Goal: Information Seeking & Learning: Learn about a topic

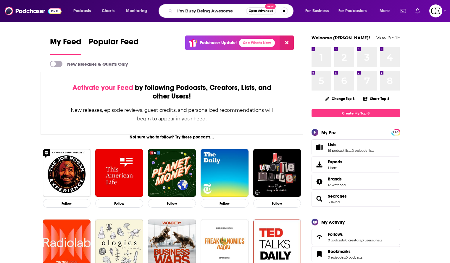
click at [236, 8] on input "I'm Busy Being Awesome" at bounding box center [210, 10] width 71 height 9
type input "I'm Busy Being Awesome"
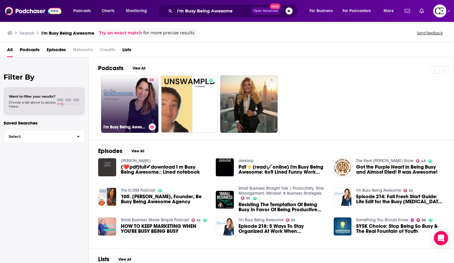
click at [121, 94] on link "55 I'm Busy Being Awesome" at bounding box center [129, 103] width 57 height 57
